Goal: Task Accomplishment & Management: Complete application form

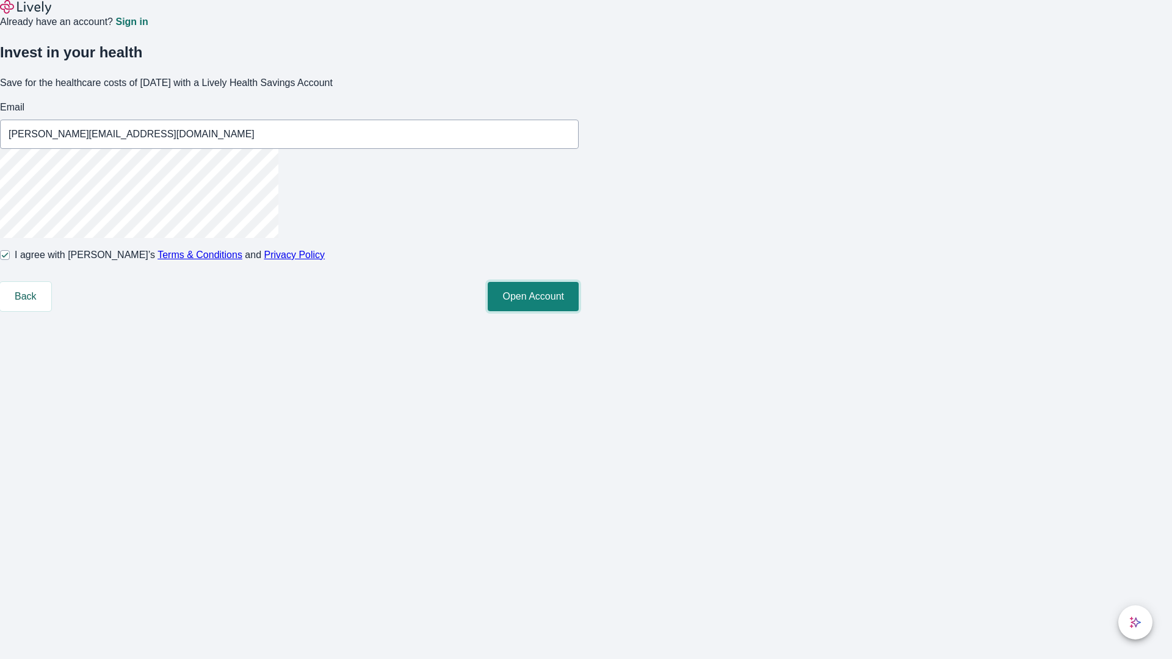
click at [579, 311] on button "Open Account" at bounding box center [533, 296] width 91 height 29
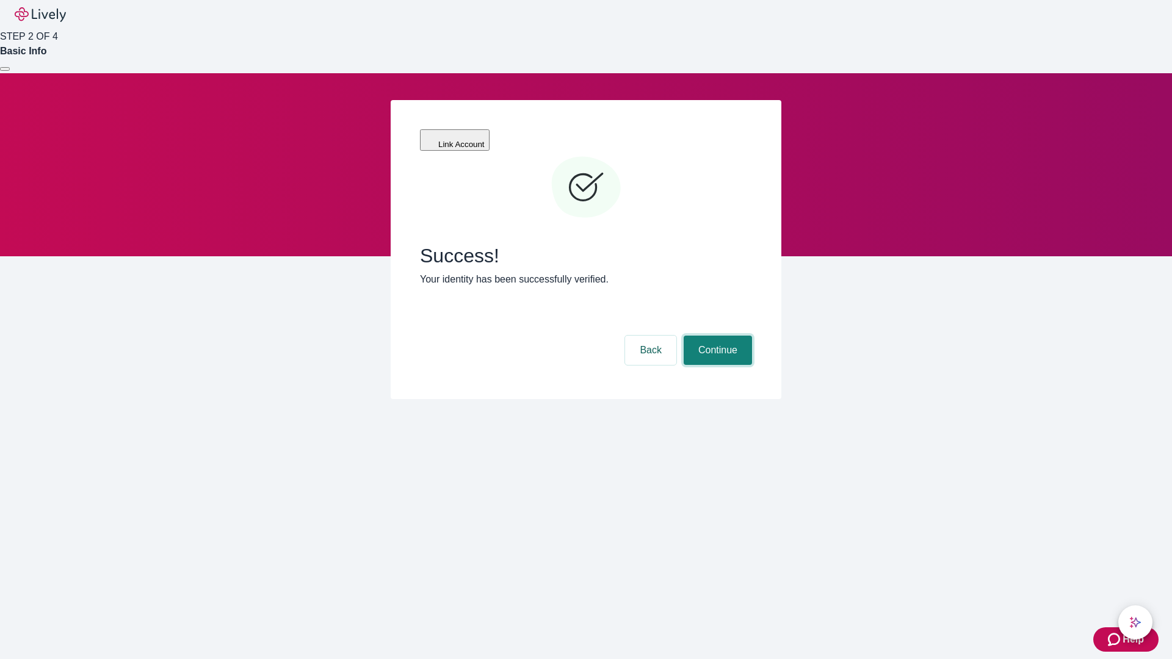
click at [716, 336] on button "Continue" at bounding box center [718, 350] width 68 height 29
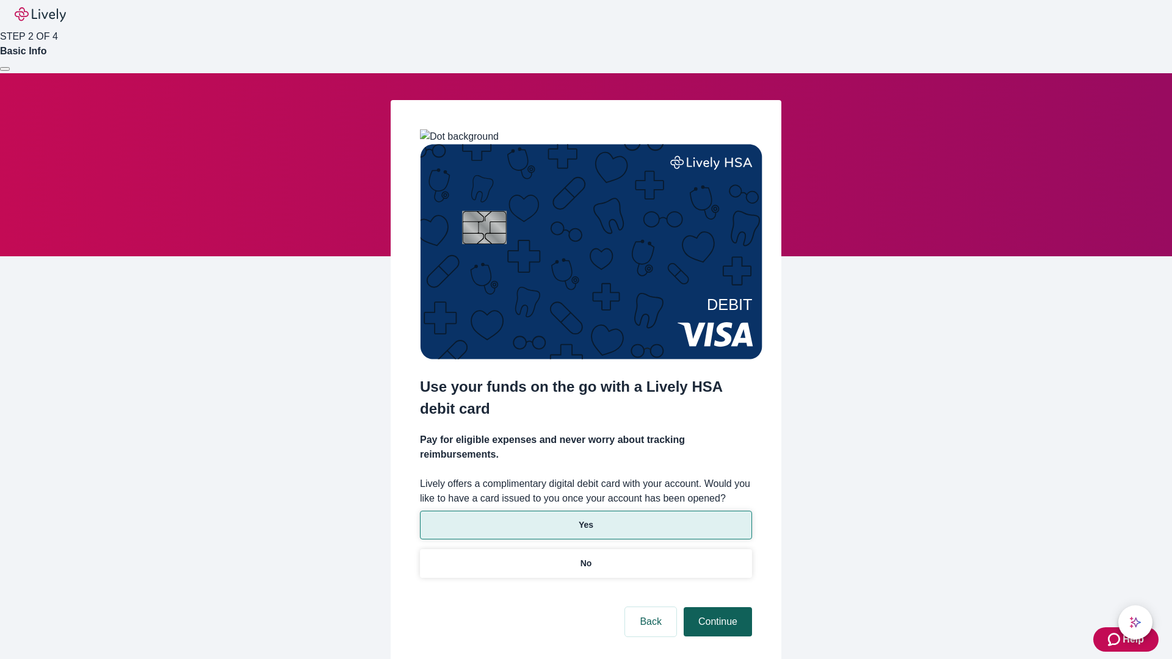
click at [585, 557] on p "No" at bounding box center [587, 563] width 12 height 13
click at [716, 607] on button "Continue" at bounding box center [718, 621] width 68 height 29
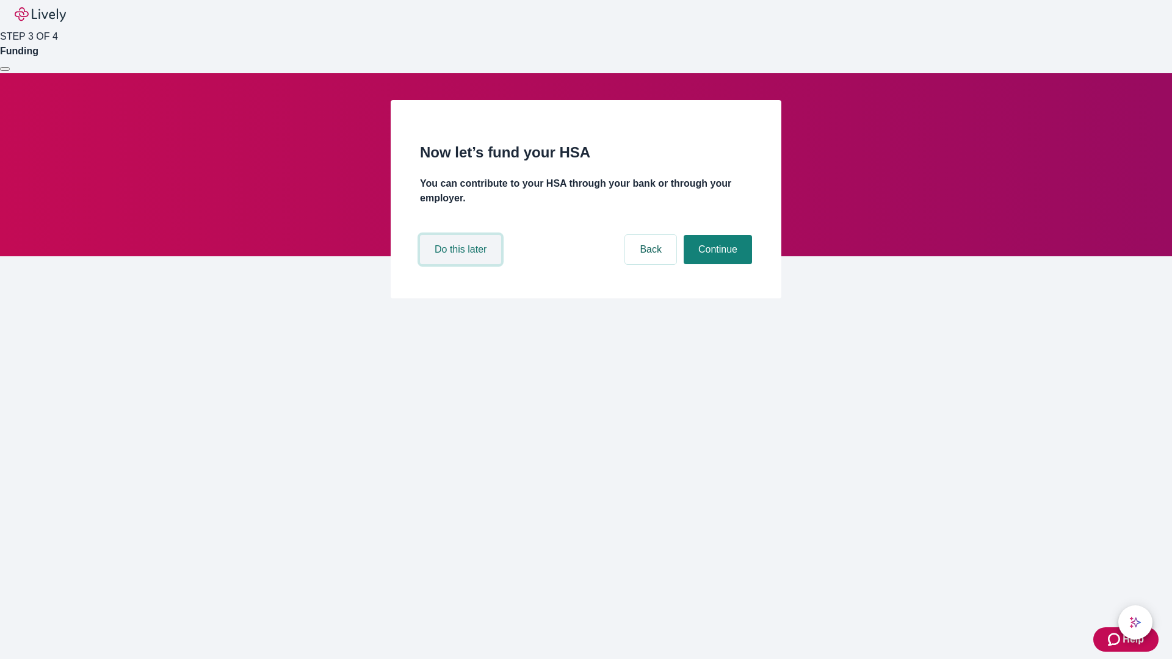
click at [462, 264] on button "Do this later" at bounding box center [460, 249] width 81 height 29
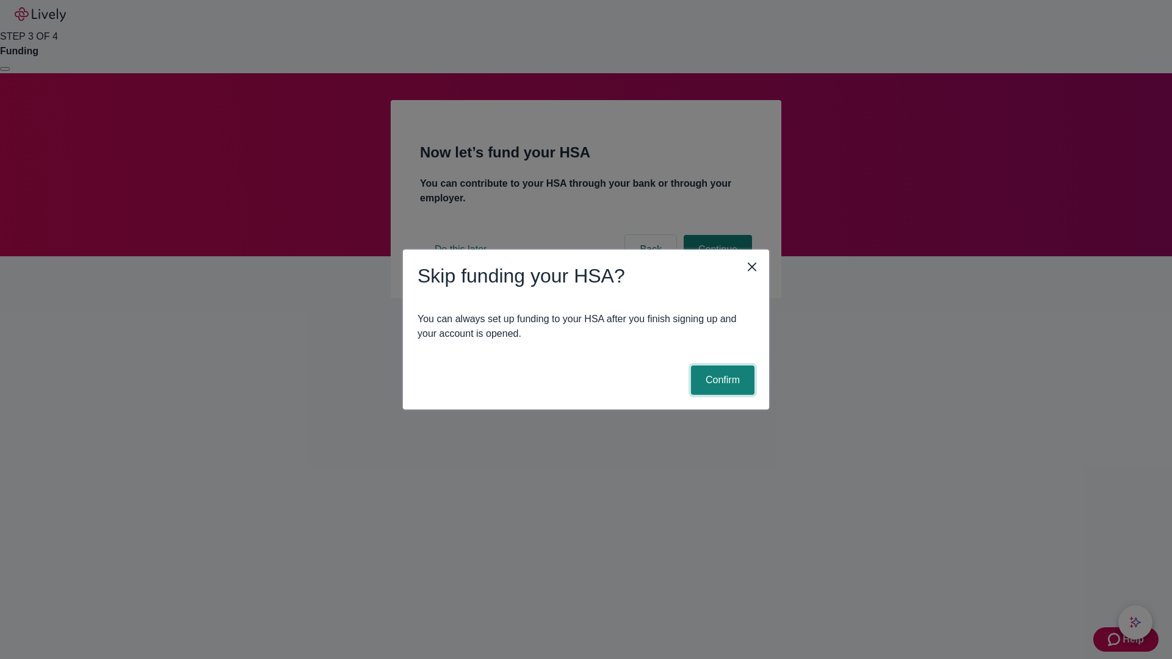
click at [721, 380] on button "Confirm" at bounding box center [722, 380] width 63 height 29
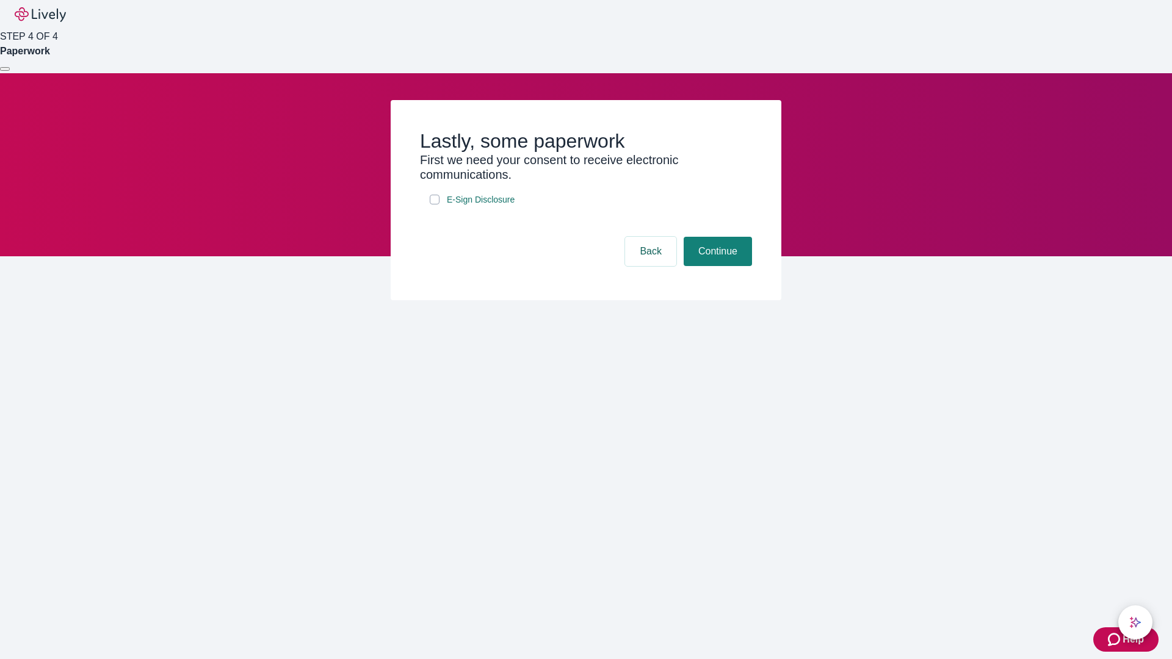
click at [435, 205] on input "E-Sign Disclosure" at bounding box center [435, 200] width 10 height 10
checkbox input "true"
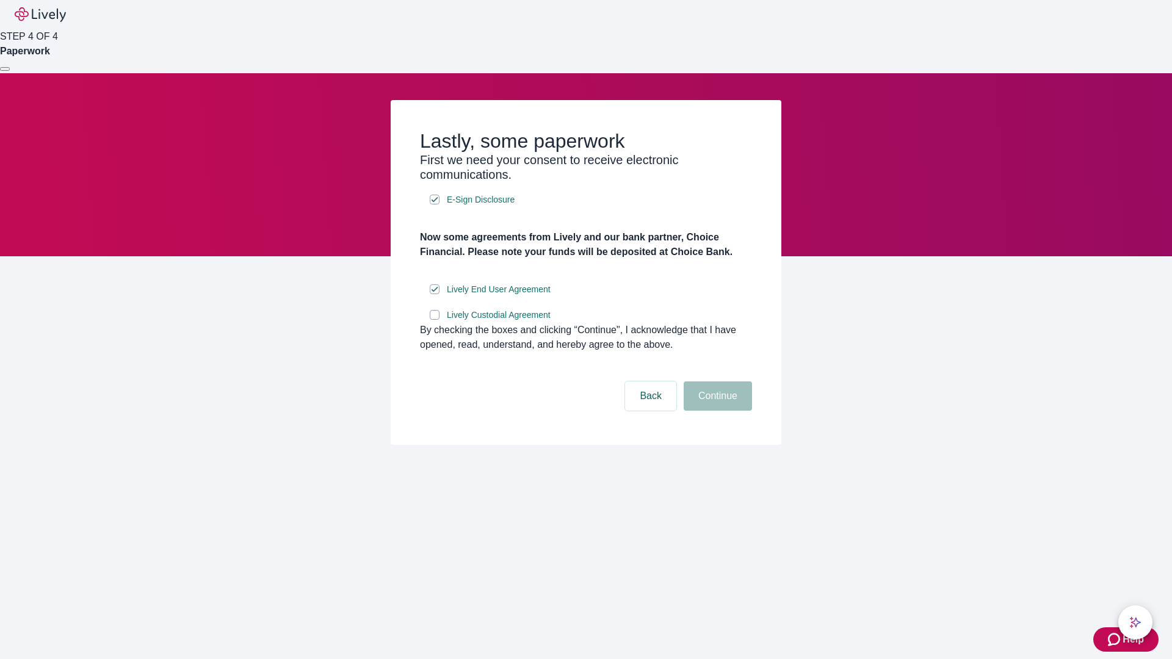
click at [435, 320] on input "Lively Custodial Agreement" at bounding box center [435, 315] width 10 height 10
checkbox input "true"
click at [716, 411] on button "Continue" at bounding box center [718, 396] width 68 height 29
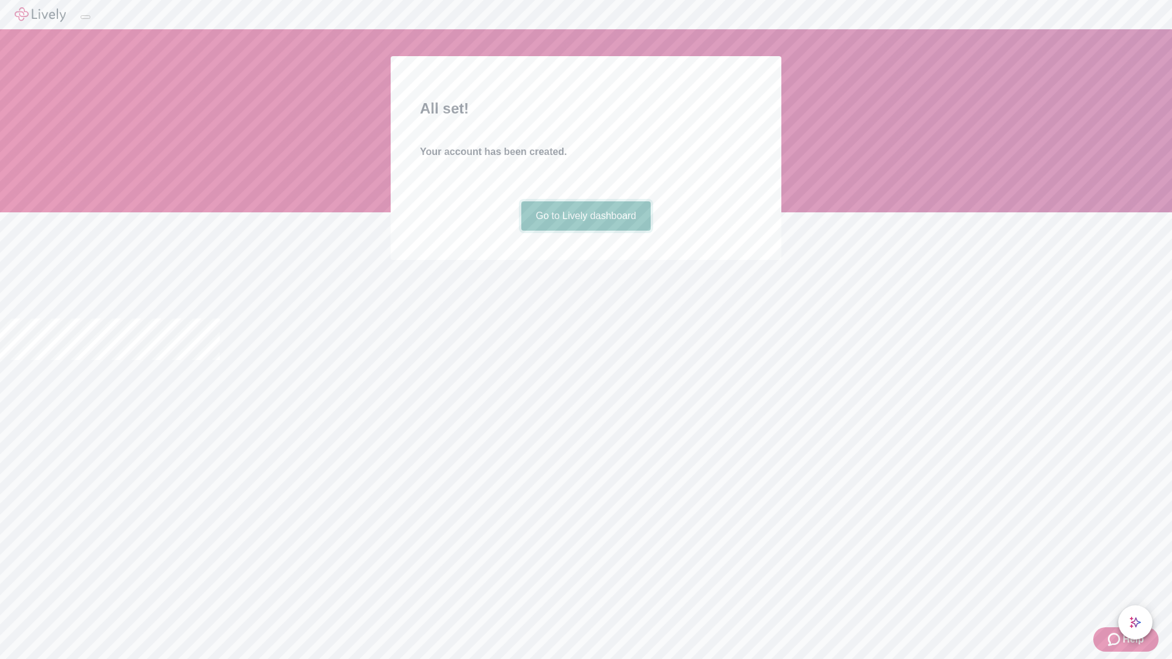
click at [585, 231] on link "Go to Lively dashboard" at bounding box center [586, 215] width 130 height 29
